Goal: Information Seeking & Learning: Compare options

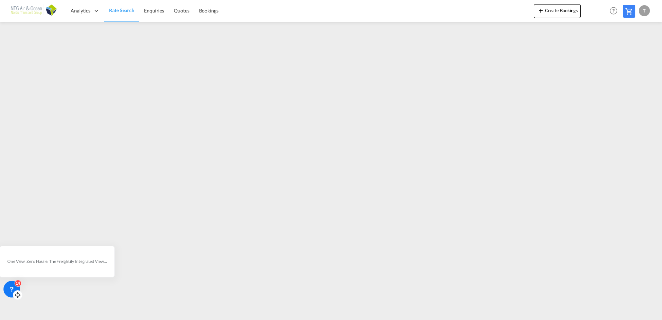
click at [18, 292] on icon at bounding box center [17, 295] width 7 height 7
drag, startPoint x: 14, startPoint y: 288, endPoint x: 15, endPoint y: 298, distance: 10.7
click at [15, 298] on icon at bounding box center [17, 299] width 7 height 7
click at [14, 295] on icon at bounding box center [12, 295] width 7 height 7
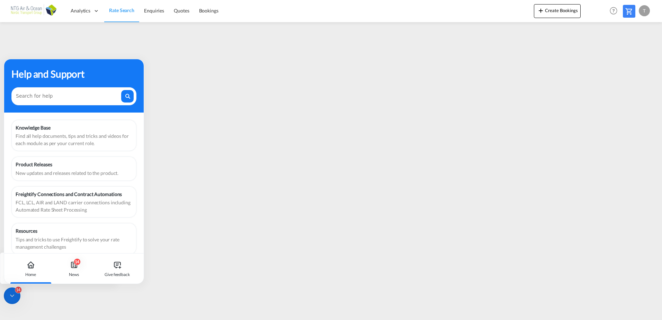
click at [13, 294] on icon at bounding box center [12, 295] width 7 height 7
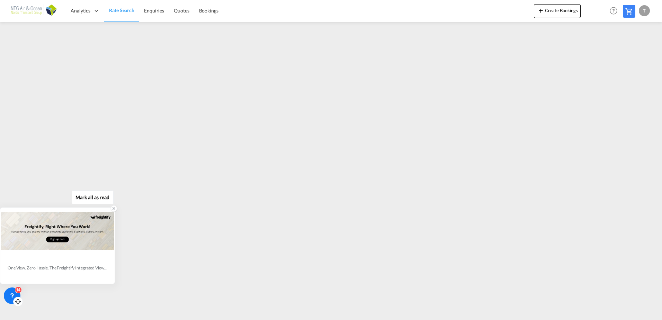
click at [45, 266] on div "One View. Zero Hassle. The Freightify Integrated View embeds Freightify’s featu…" at bounding box center [58, 268] width 100 height 6
